Goal: Navigation & Orientation: Find specific page/section

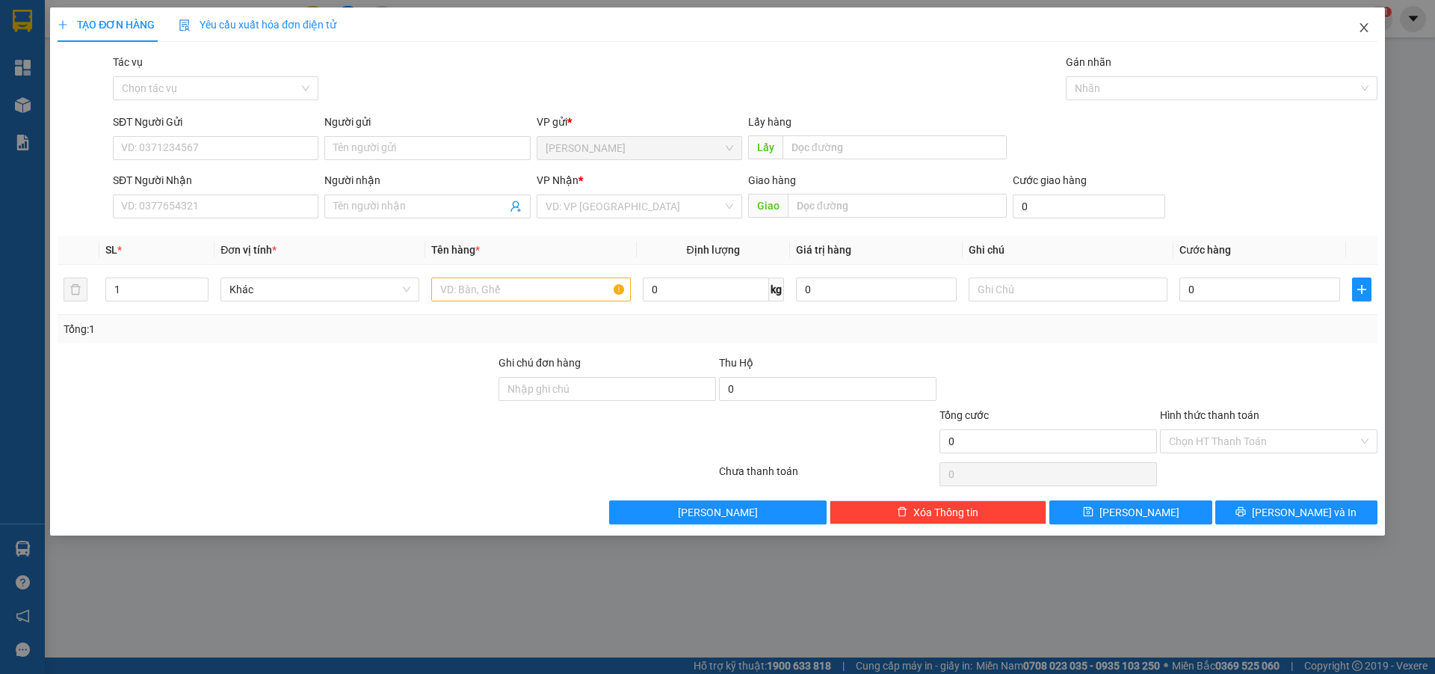
click at [1366, 23] on icon "close" at bounding box center [1364, 28] width 12 height 12
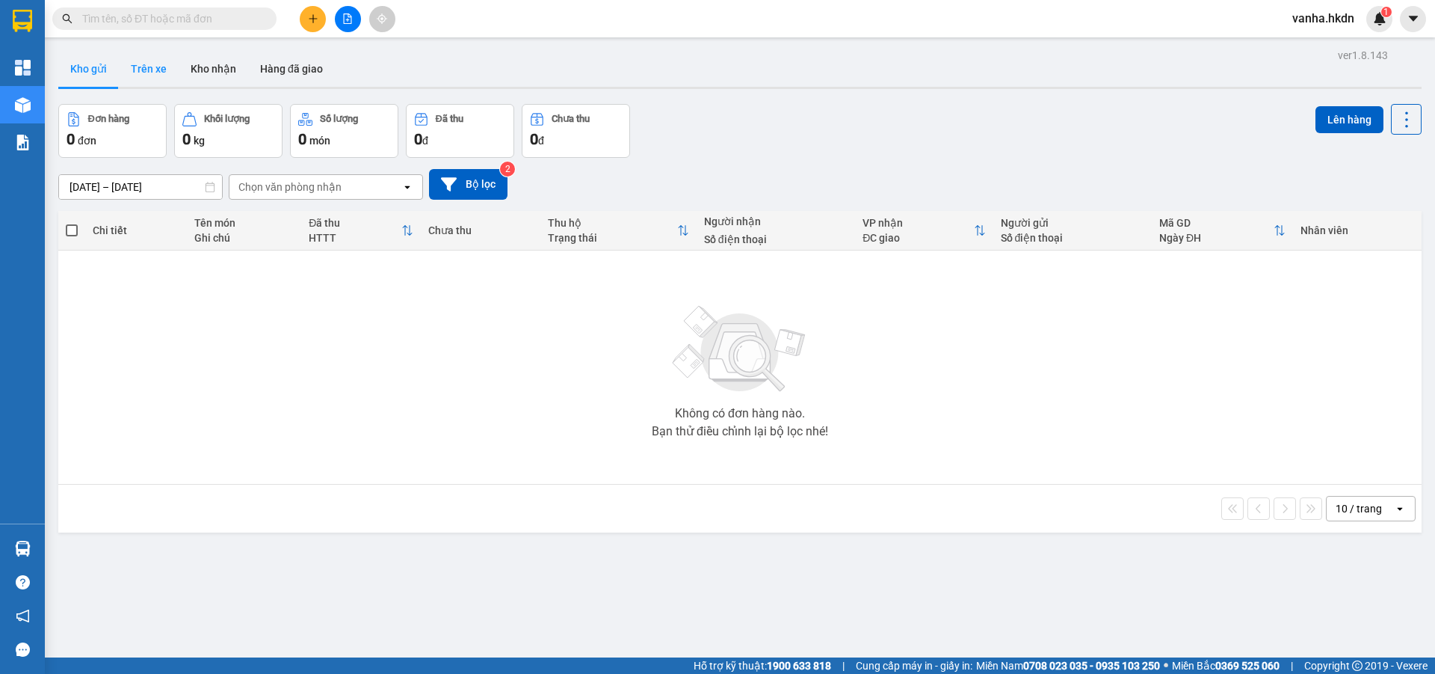
click at [142, 67] on button "Trên xe" at bounding box center [149, 69] width 60 height 36
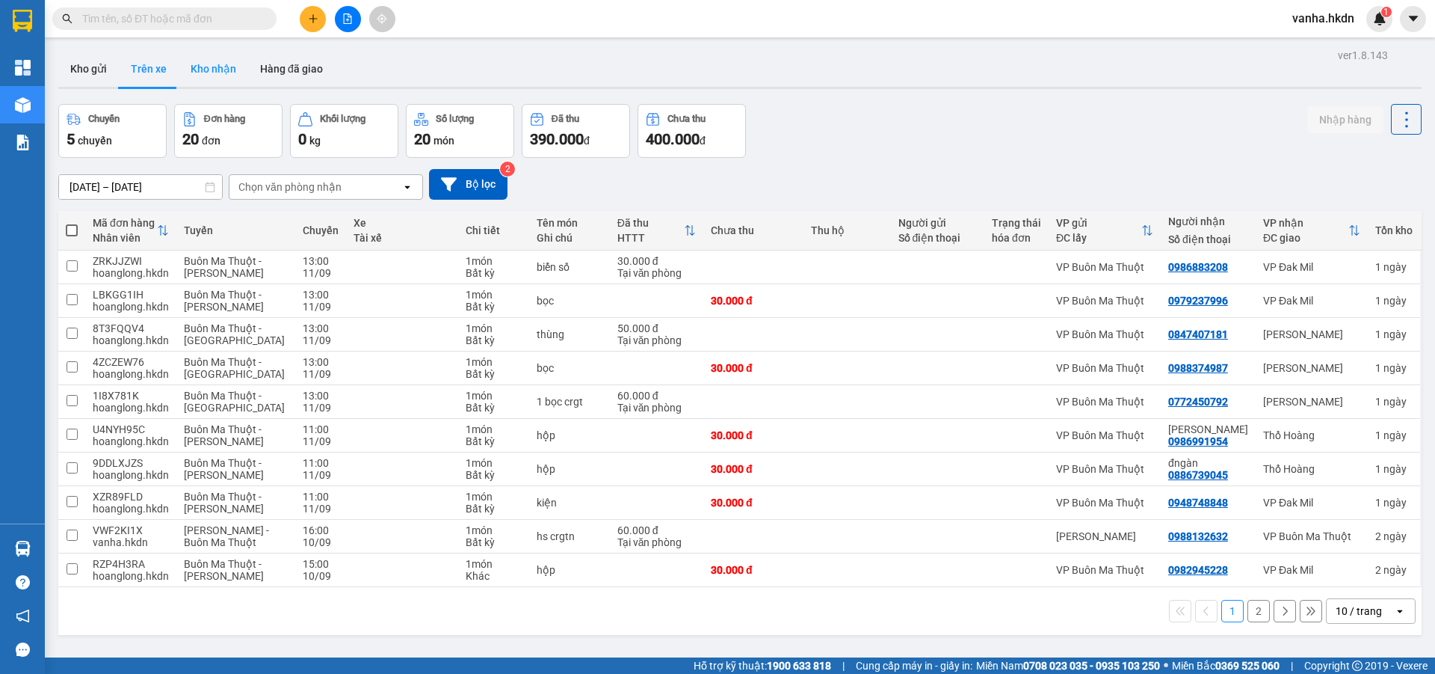
click at [216, 69] on button "Kho nhận" at bounding box center [214, 69] width 70 height 36
